Goal: Check status: Check status

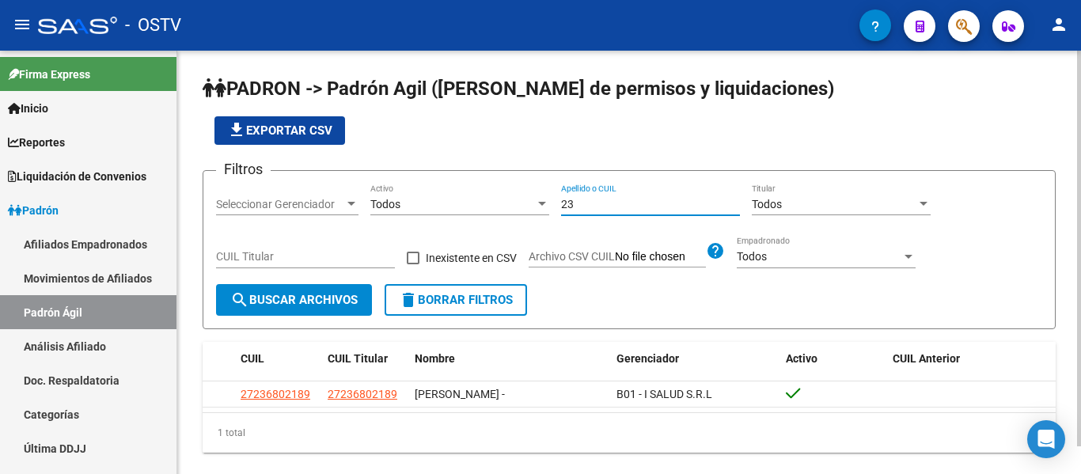
type input "2"
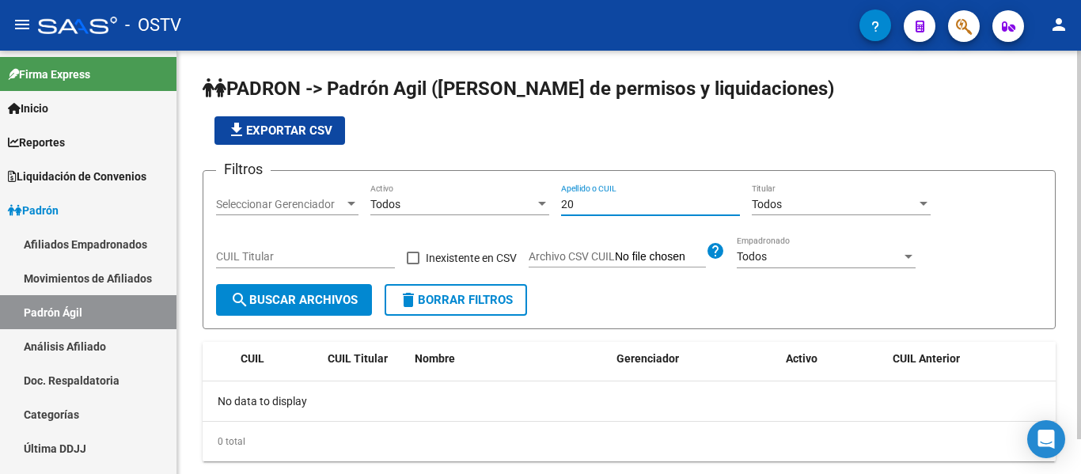
type input "2"
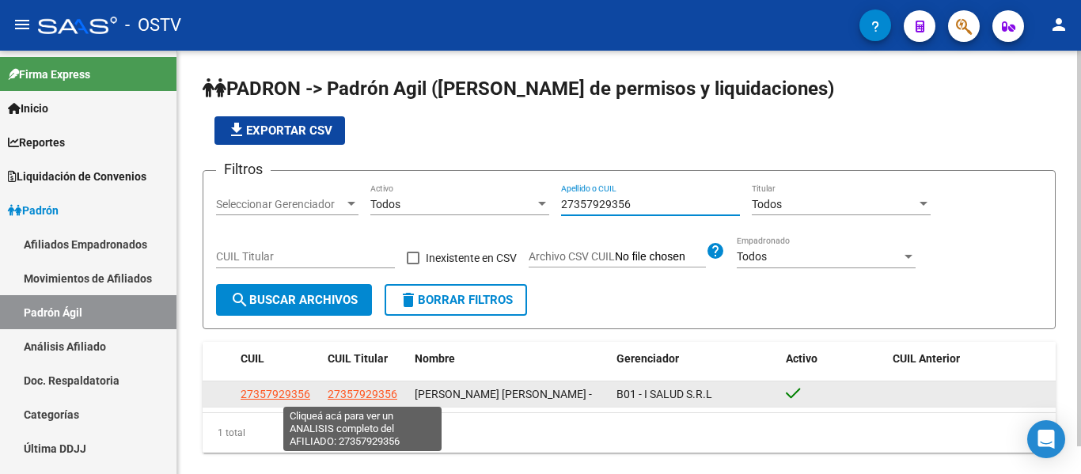
type input "27357929356"
click at [366, 393] on span "27357929356" at bounding box center [363, 394] width 70 height 13
type textarea "27357929356"
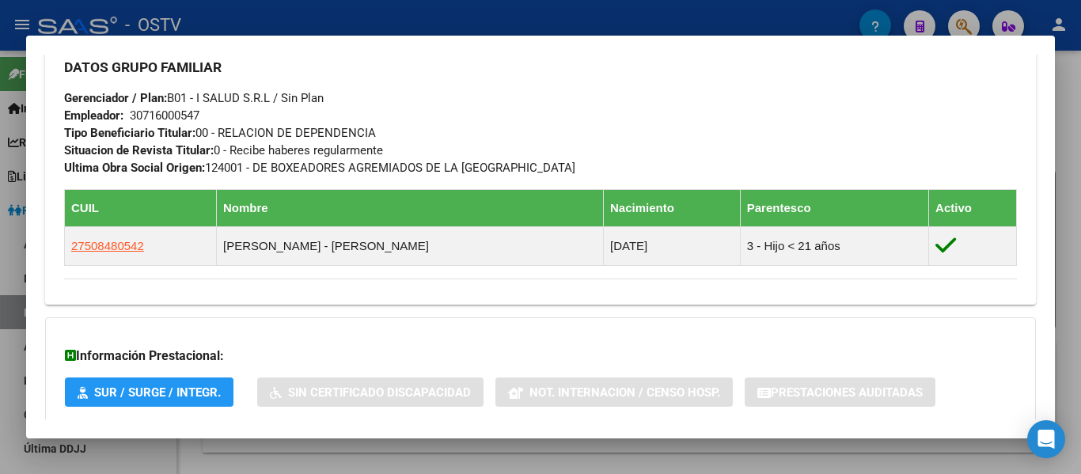
scroll to position [531, 0]
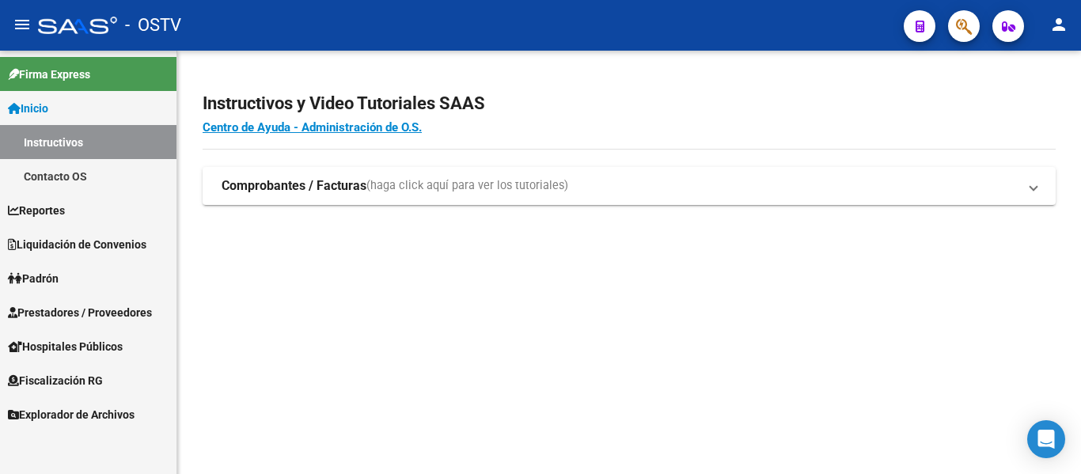
click at [45, 282] on span "Padrón" at bounding box center [33, 278] width 51 height 17
click at [44, 275] on span "Padrón" at bounding box center [33, 278] width 51 height 17
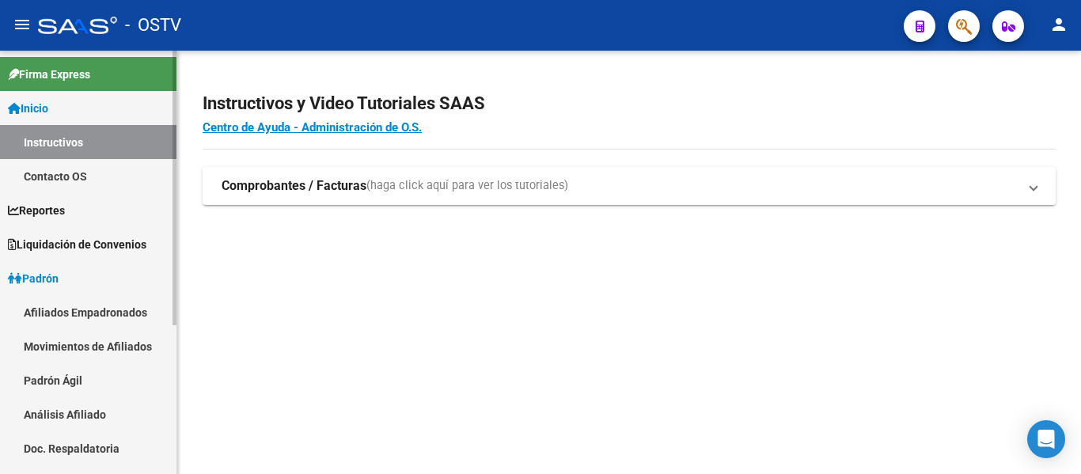
click at [44, 378] on link "Padrón Ágil" at bounding box center [88, 380] width 176 height 34
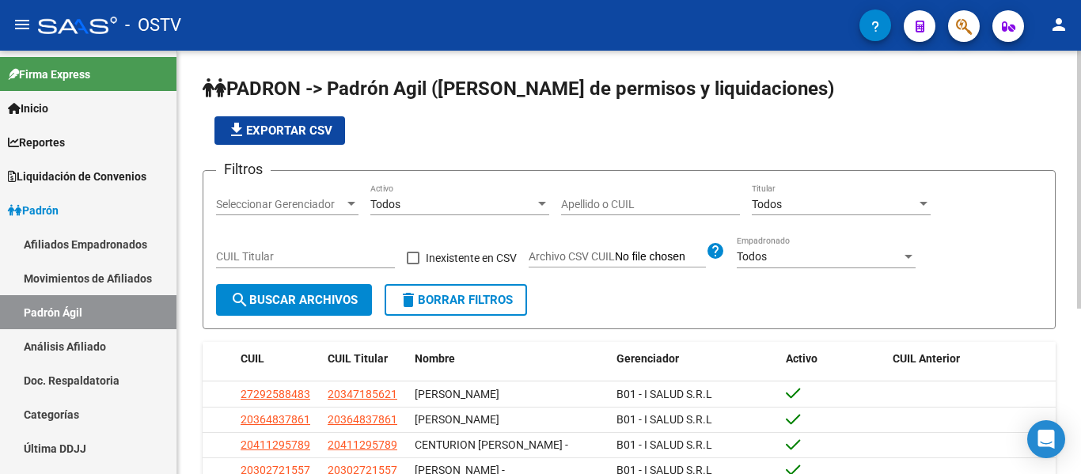
click at [559, 198] on app-bool-drop-down "Todos Activo" at bounding box center [465, 204] width 191 height 13
click at [584, 204] on input "Apellido o CUIL" at bounding box center [650, 204] width 179 height 13
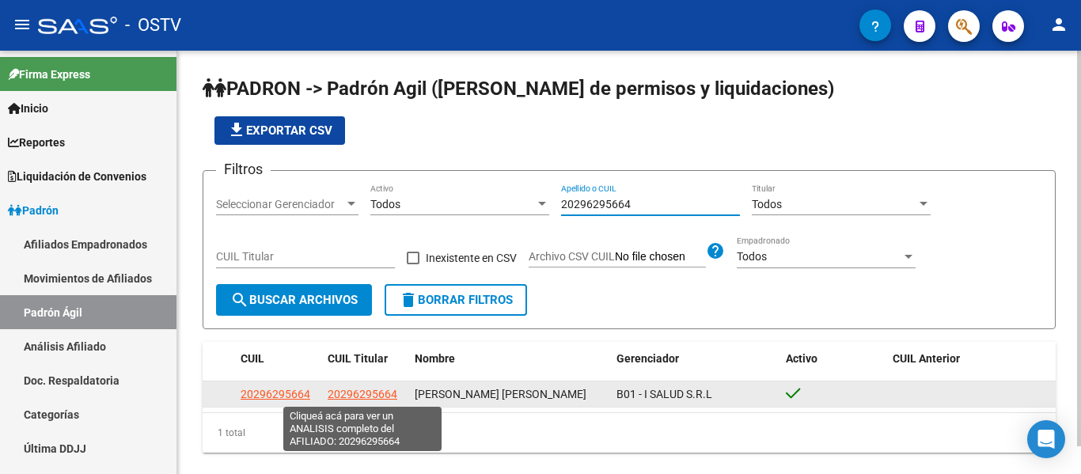
type input "20296295664"
click at [376, 395] on span "20296295664" at bounding box center [363, 394] width 70 height 13
type textarea "20296295664"
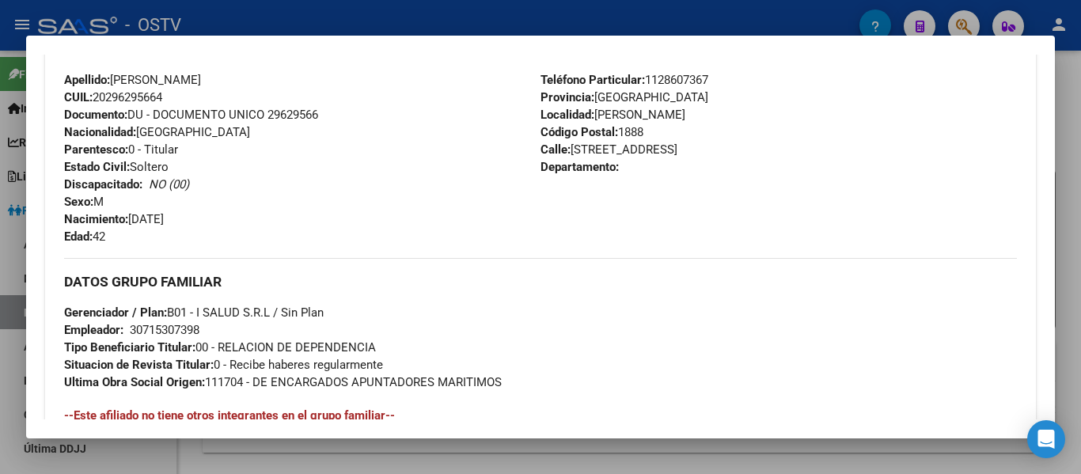
scroll to position [633, 0]
